Goal: Task Accomplishment & Management: Complete application form

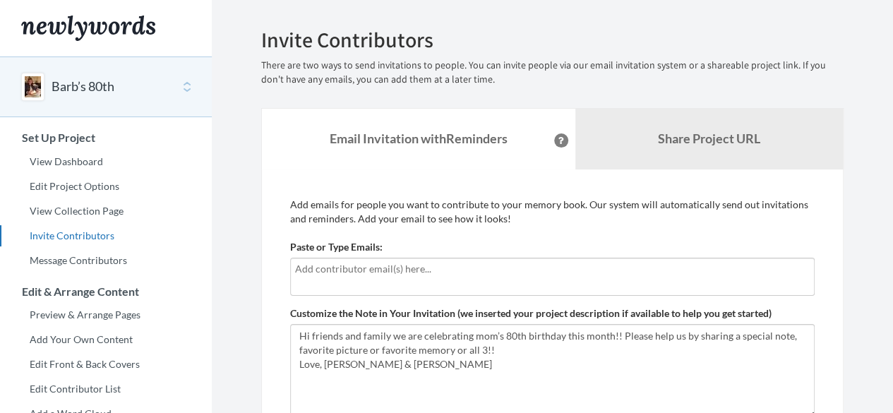
click at [320, 265] on input "text" at bounding box center [552, 269] width 515 height 16
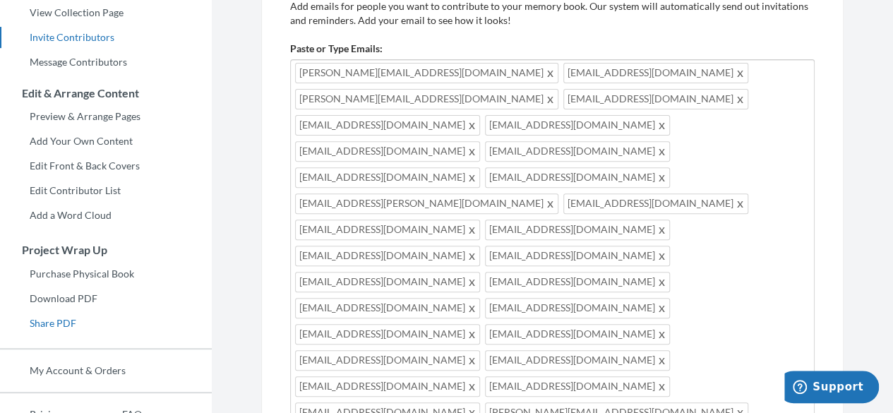
scroll to position [198, 0]
click at [478, 274] on span at bounding box center [472, 282] width 11 height 17
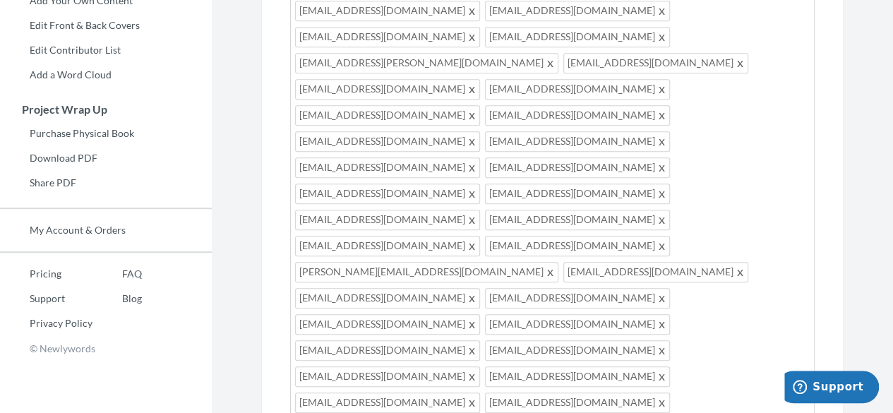
click at [478, 237] on span at bounding box center [472, 245] width 11 height 17
click at [478, 316] on span at bounding box center [472, 324] width 11 height 17
drag, startPoint x: 197, startPoint y: 316, endPoint x: 206, endPoint y: 311, distance: 10.4
click at [197, 316] on div "Pricing Support Privacy Policy FAQ Blog" at bounding box center [106, 295] width 212 height 85
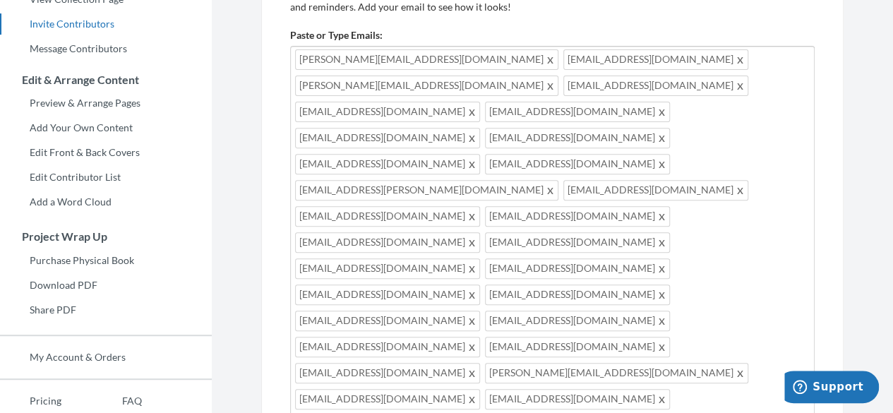
scroll to position [282, 0]
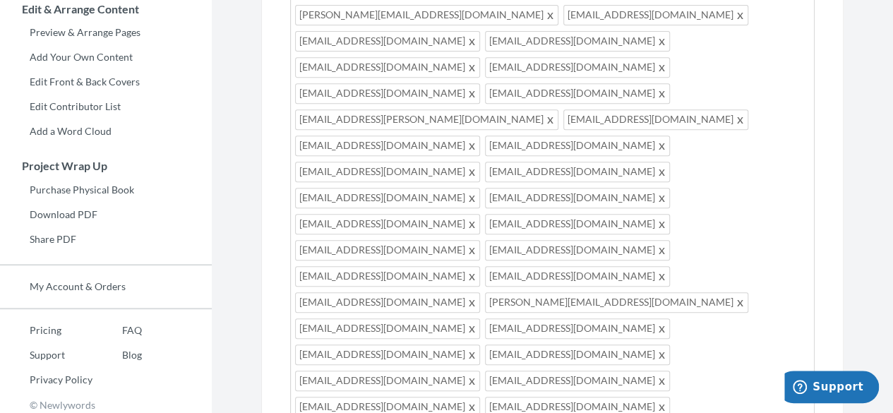
click at [554, 243] on div "[PERSON_NAME][EMAIL_ADDRESS][DOMAIN_NAME] [EMAIL_ADDRESS][DOMAIN_NAME] [PERSON_…" at bounding box center [552, 238] width 525 height 526
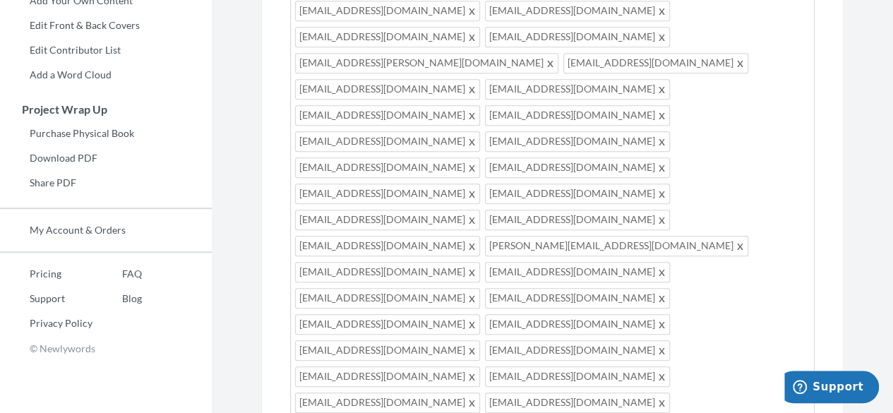
click at [546, 194] on div "[PERSON_NAME][EMAIL_ADDRESS][DOMAIN_NAME] [EMAIL_ADDRESS][DOMAIN_NAME] [PERSON_…" at bounding box center [552, 182] width 525 height 526
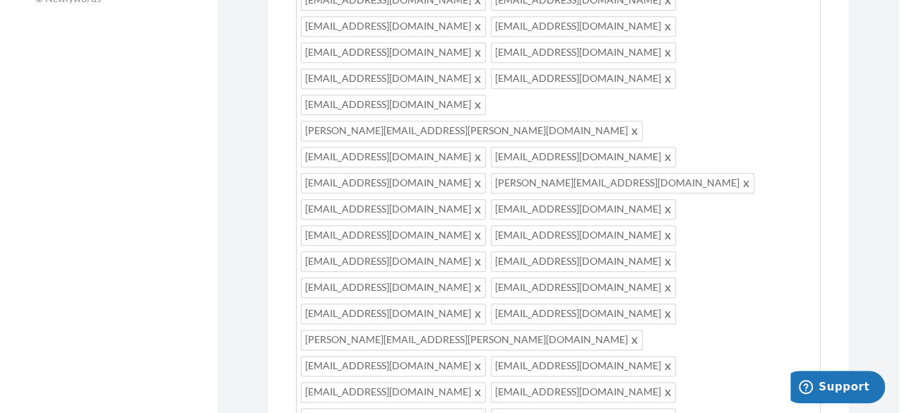
scroll to position [692, 0]
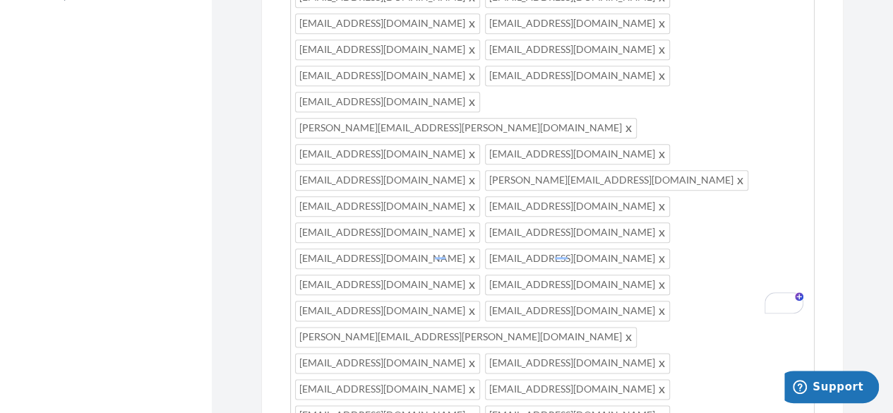
drag, startPoint x: 708, startPoint y: 281, endPoint x: 756, endPoint y: 280, distance: 48.0
type textarea "Just a reminder.....Hi friends and family, we are celebrating [PERSON_NAME]’s 8…"
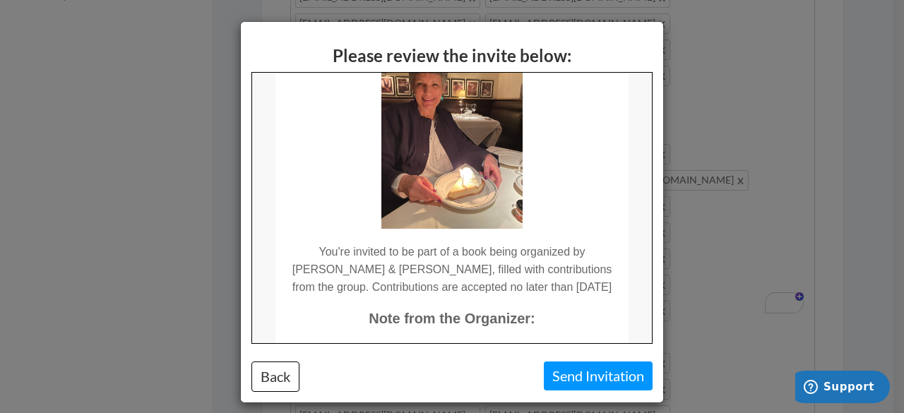
scroll to position [141, 0]
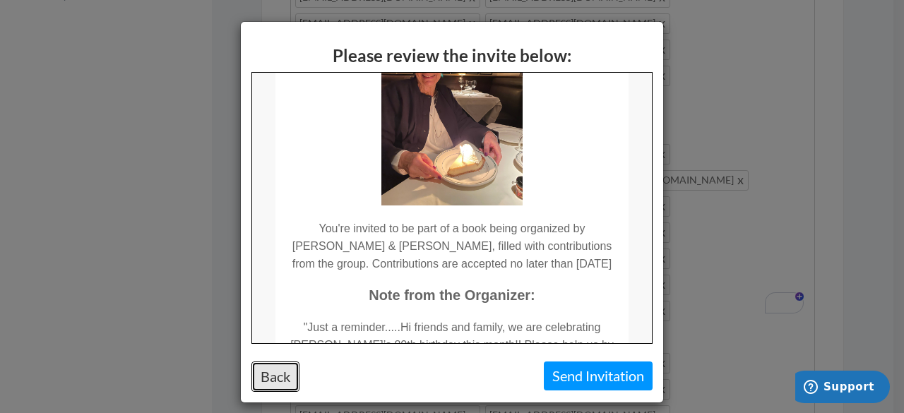
click at [274, 376] on button "Back" at bounding box center [275, 376] width 48 height 30
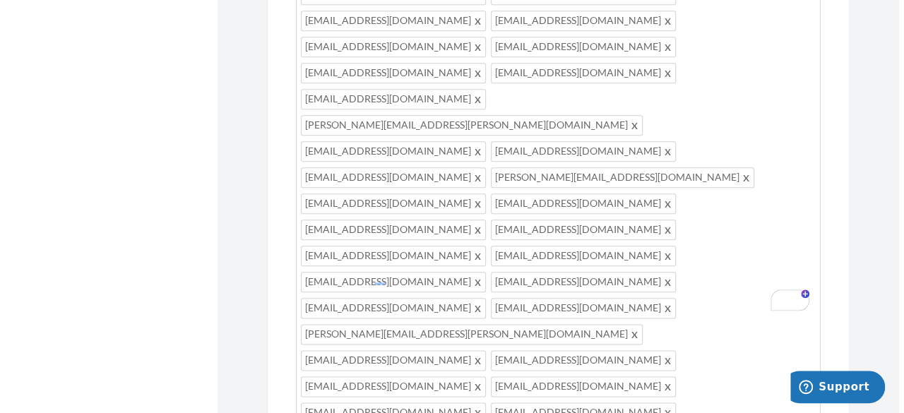
scroll to position [777, 0]
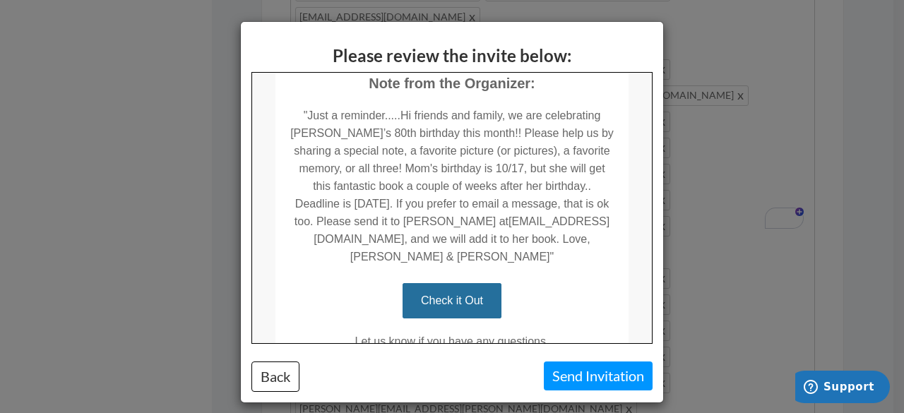
scroll to position [436, 0]
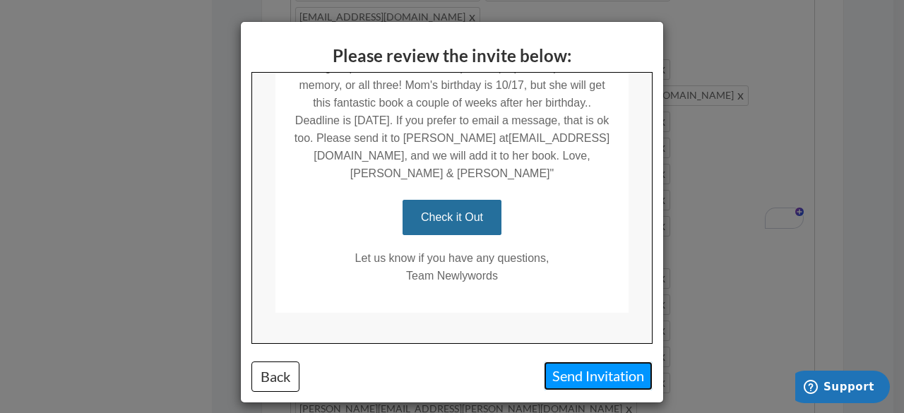
click at [577, 376] on button "Send Invitation" at bounding box center [598, 375] width 109 height 29
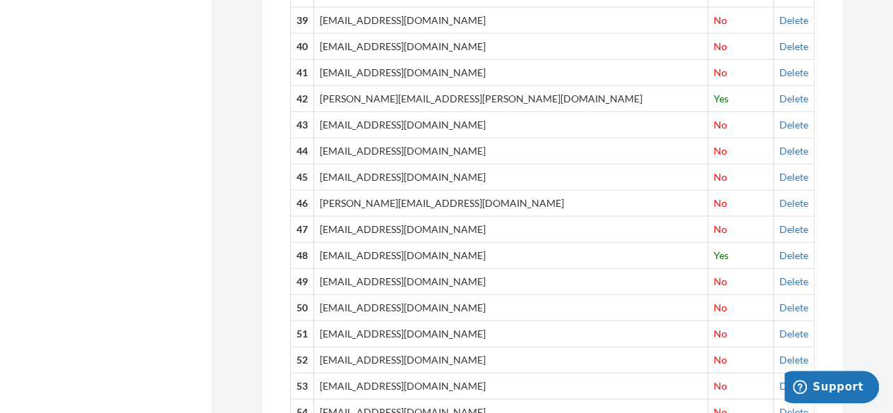
scroll to position [1296, 0]
